Goal: Task Accomplishment & Management: Manage account settings

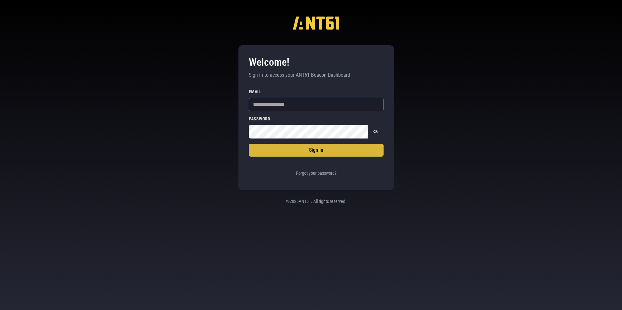
type input "**********"
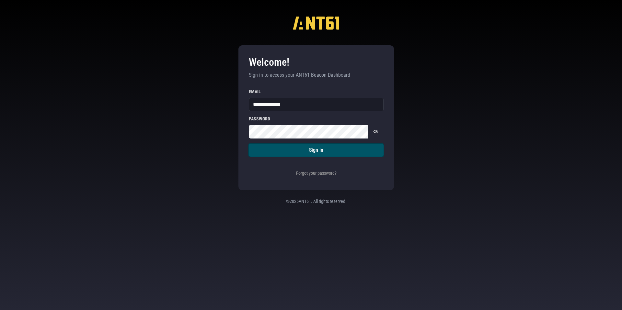
click at [288, 151] on button "Sign in" at bounding box center [316, 150] width 135 height 13
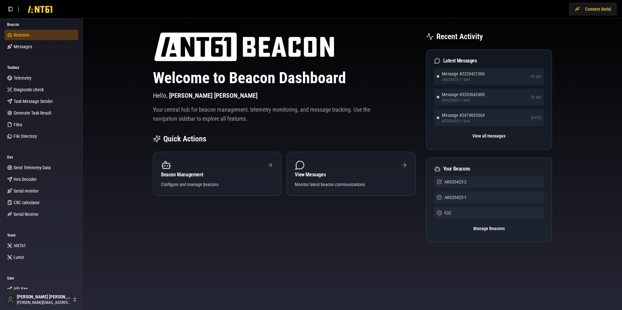
click at [26, 39] on link "Beacons" at bounding box center [42, 35] width 74 height 10
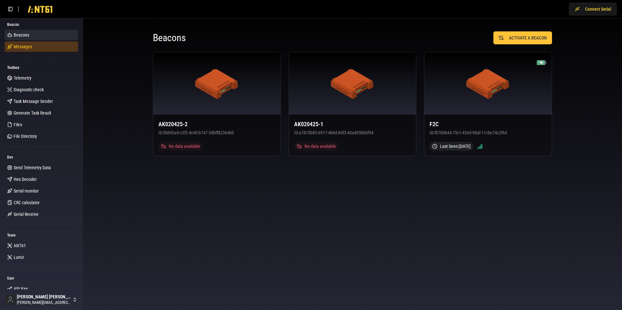
click at [26, 50] on link "Messages" at bounding box center [42, 46] width 74 height 10
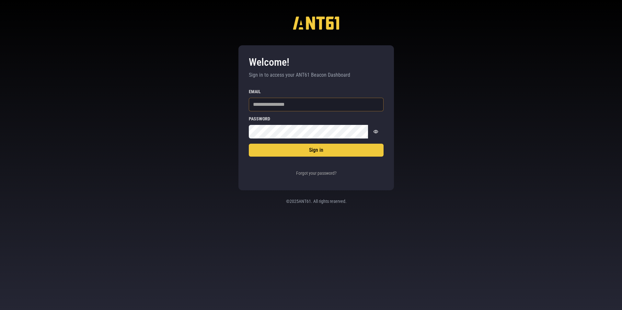
click at [267, 107] on input "Email" at bounding box center [316, 105] width 135 height 14
click at [261, 104] on input "Email" at bounding box center [316, 105] width 135 height 14
click at [198, 128] on div "Welcome! Sign in to access your ANT61 Beacon Dashboard Sign in Email Password P…" at bounding box center [311, 155] width 622 height 310
click at [298, 172] on button "Forgot your password?" at bounding box center [316, 173] width 44 height 13
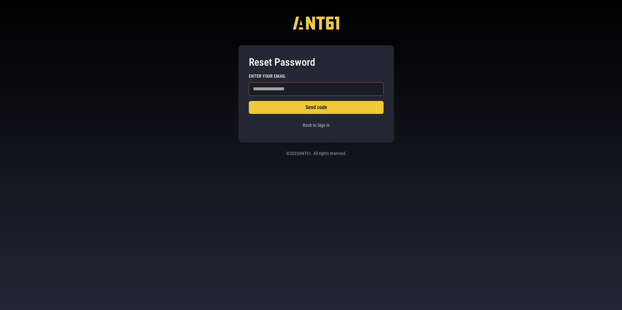
click at [271, 89] on input "Enter your email" at bounding box center [316, 89] width 135 height 14
click at [249, 101] on button "Send code" at bounding box center [316, 107] width 135 height 13
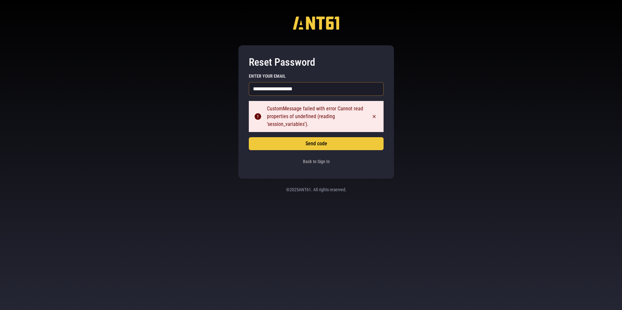
click at [299, 90] on input "**********" at bounding box center [316, 89] width 135 height 14
click at [305, 90] on input "**********" at bounding box center [316, 89] width 135 height 14
type input "**********"
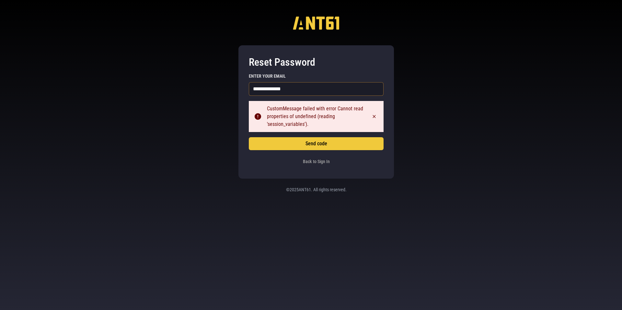
click at [249, 137] on button "Send code" at bounding box center [316, 143] width 135 height 13
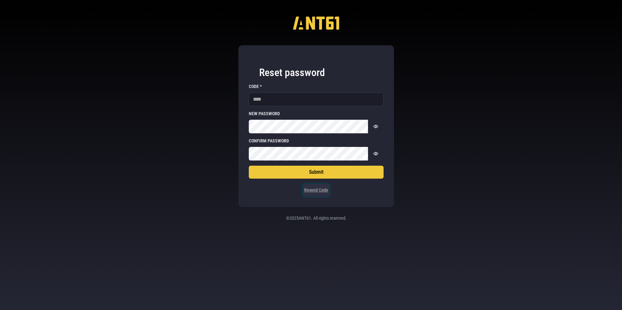
click at [322, 192] on button "Resend Code" at bounding box center [315, 190] width 27 height 13
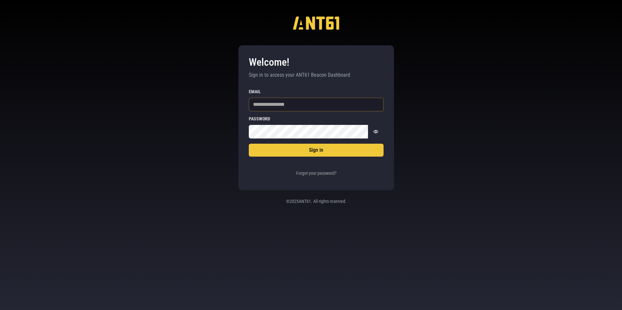
click at [284, 107] on input "Email" at bounding box center [316, 105] width 135 height 14
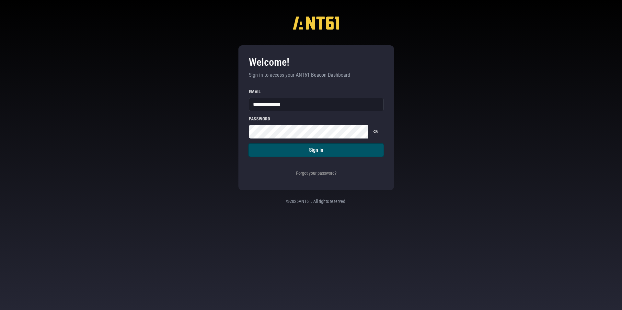
click at [275, 150] on button "Sign in" at bounding box center [316, 150] width 135 height 13
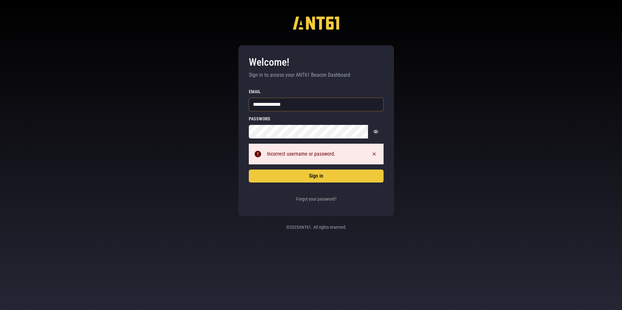
click at [299, 108] on input "**********" at bounding box center [316, 105] width 135 height 14
type input "**********"
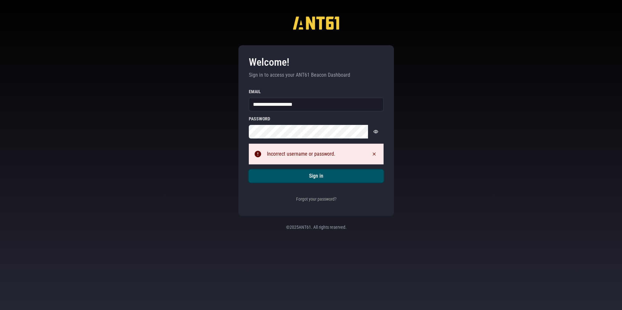
click at [286, 177] on button "Sign in" at bounding box center [316, 176] width 135 height 13
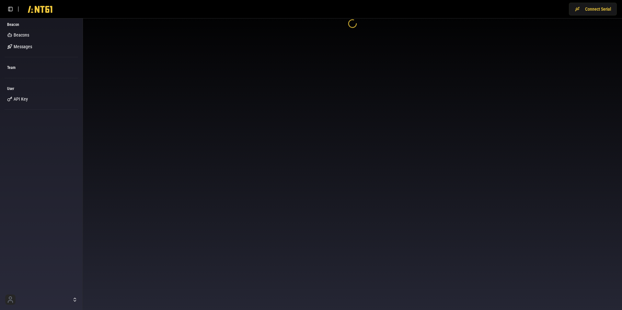
click at [378, 130] on body "Connect Serial Beacon Beacons Messages Team User API Key" at bounding box center [311, 155] width 622 height 310
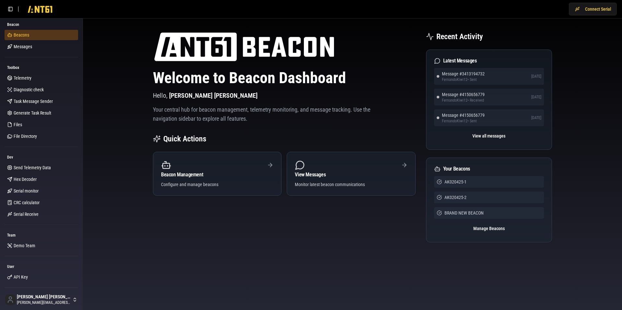
click at [31, 37] on link "Beacons" at bounding box center [42, 35] width 74 height 10
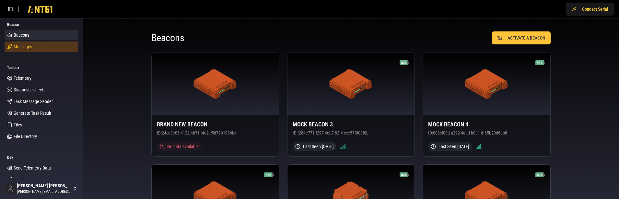
click at [40, 48] on link "Messages" at bounding box center [42, 46] width 74 height 10
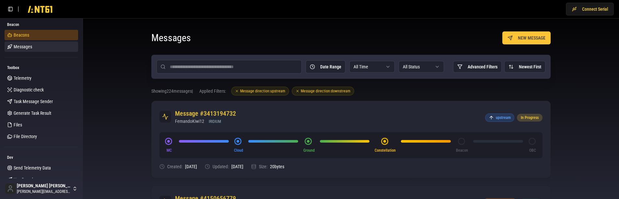
click at [32, 36] on link "Beacons" at bounding box center [42, 35] width 74 height 10
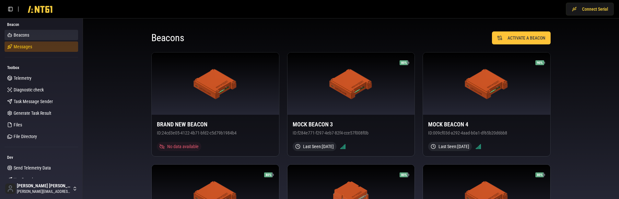
click at [42, 49] on link "Messages" at bounding box center [42, 46] width 74 height 10
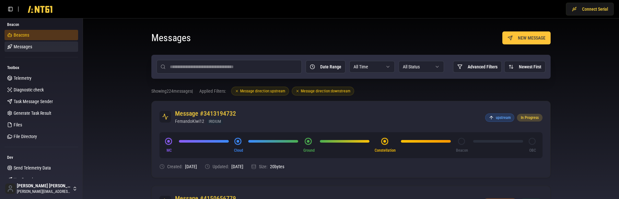
click at [18, 33] on span "Beacons" at bounding box center [22, 35] width 16 height 6
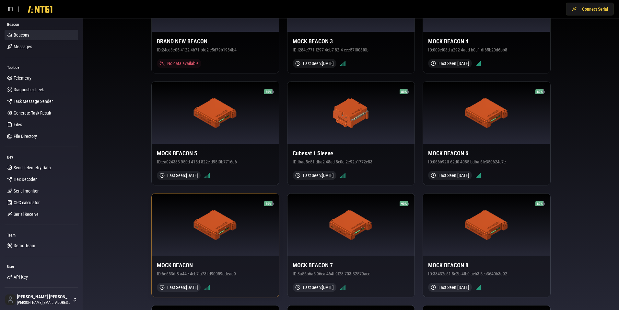
scroll to position [82, 0]
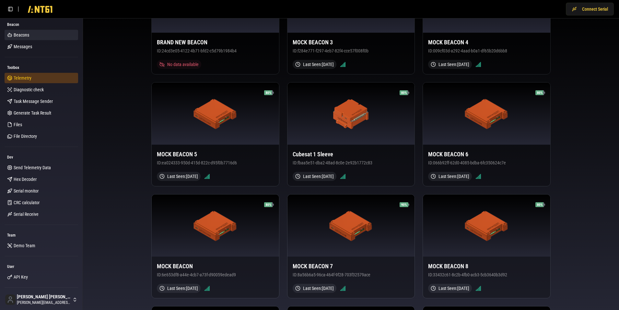
click at [18, 75] on span "Telemetry" at bounding box center [23, 78] width 18 height 6
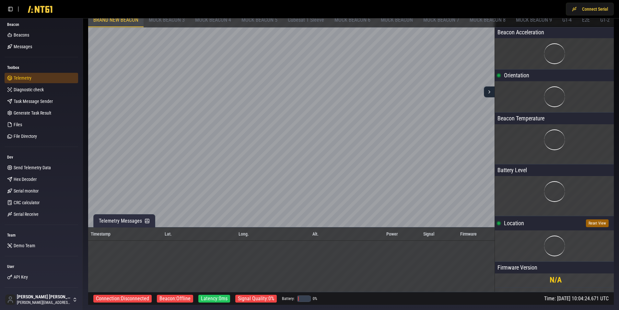
scroll to position [10, 0]
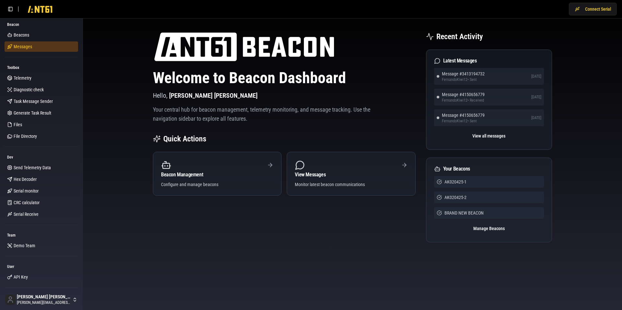
click at [30, 47] on link "Messages" at bounding box center [42, 46] width 74 height 10
click at [22, 38] on link "Beacons" at bounding box center [42, 35] width 74 height 10
click at [28, 33] on link "Beacons" at bounding box center [42, 35] width 74 height 10
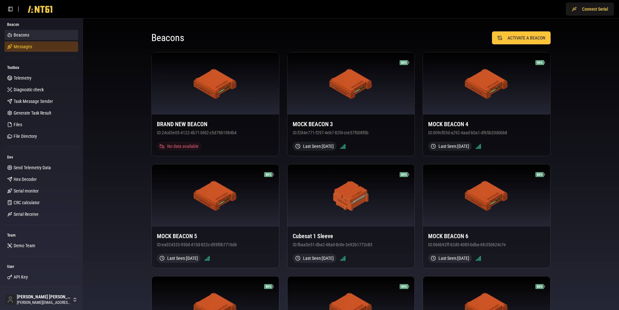
click at [45, 46] on link "Messages" at bounding box center [42, 46] width 74 height 10
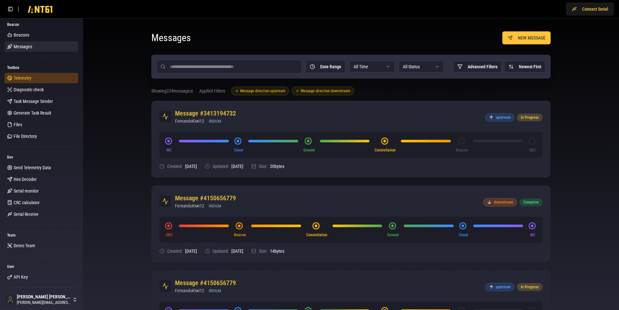
click at [37, 80] on link "Telemetry" at bounding box center [42, 78] width 74 height 10
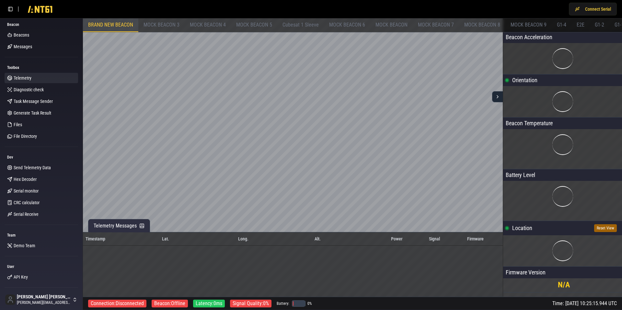
click at [214, 23] on span "MOCK BEACON 4" at bounding box center [208, 25] width 36 height 6
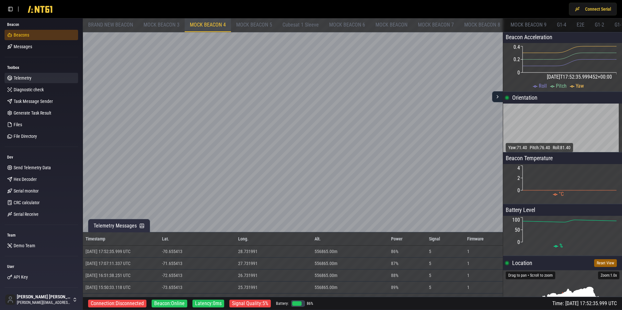
click at [22, 37] on span "Beacons" at bounding box center [22, 35] width 16 height 6
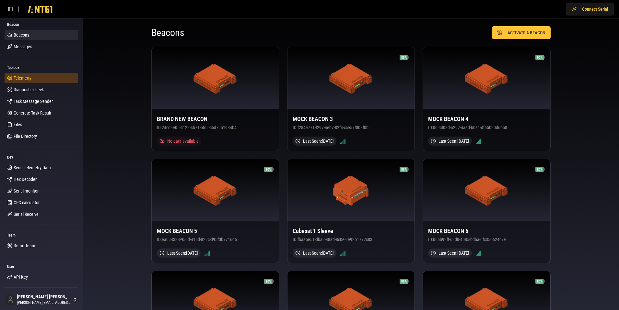
click at [48, 80] on link "Telemetry" at bounding box center [42, 78] width 74 height 10
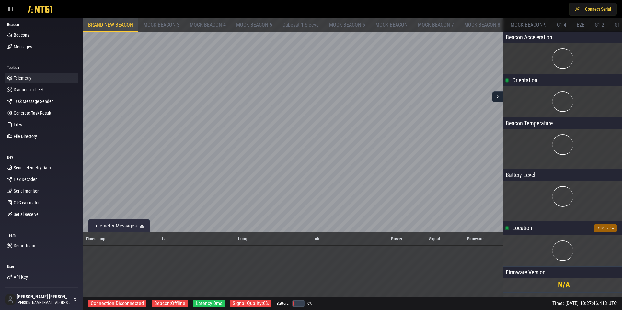
click at [169, 24] on span "MOCK BEACON 3" at bounding box center [161, 25] width 36 height 6
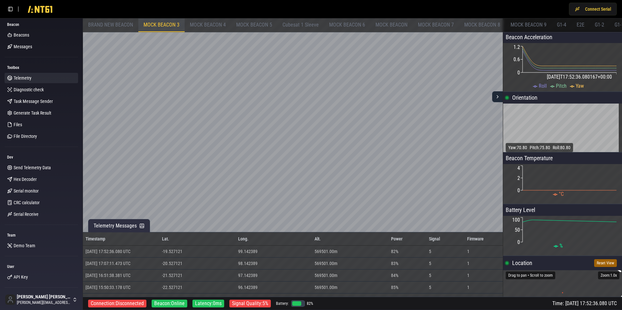
click at [226, 24] on div "MOCK BEACON 4" at bounding box center [208, 25] width 46 height 14
click at [263, 20] on div "MOCK BEACON 5" at bounding box center [254, 25] width 46 height 14
click at [306, 25] on span "Cubesat 1 Sleeve" at bounding box center [300, 25] width 36 height 6
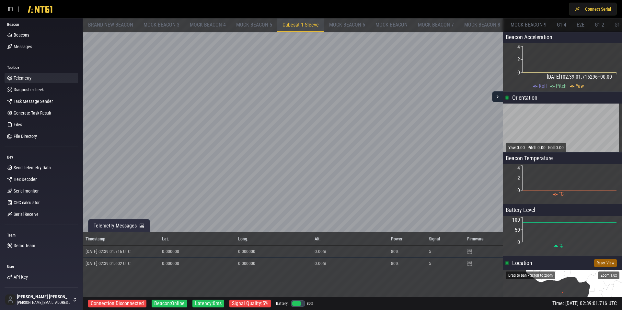
click at [349, 25] on span "MOCK BEACON 6" at bounding box center [347, 25] width 36 height 6
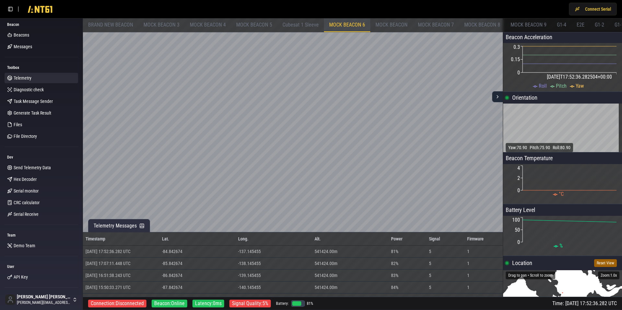
click at [154, 25] on span "MOCK BEACON 3" at bounding box center [161, 25] width 36 height 6
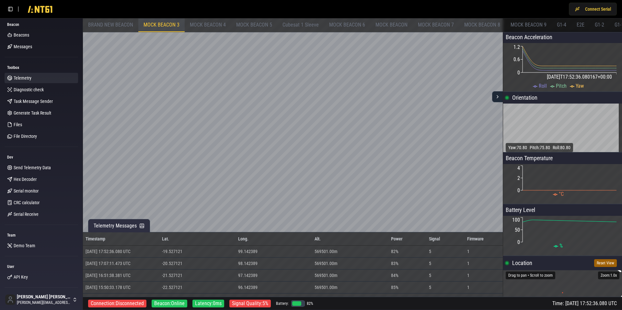
click at [111, 25] on span "BRAND NEW BEACON" at bounding box center [110, 25] width 45 height 6
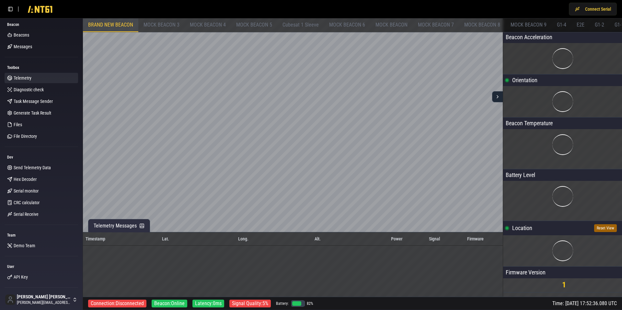
click at [206, 26] on span "MOCK BEACON 4" at bounding box center [208, 25] width 36 height 6
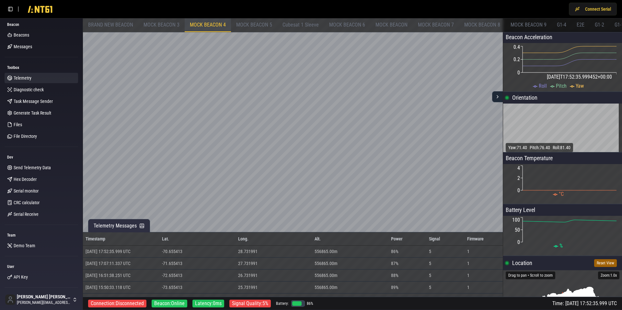
click at [248, 24] on span "MOCK BEACON 5" at bounding box center [254, 25] width 36 height 6
click at [291, 24] on span "Cubesat 1 Sleeve" at bounding box center [300, 25] width 36 height 6
